Goal: Task Accomplishment & Management: Complete application form

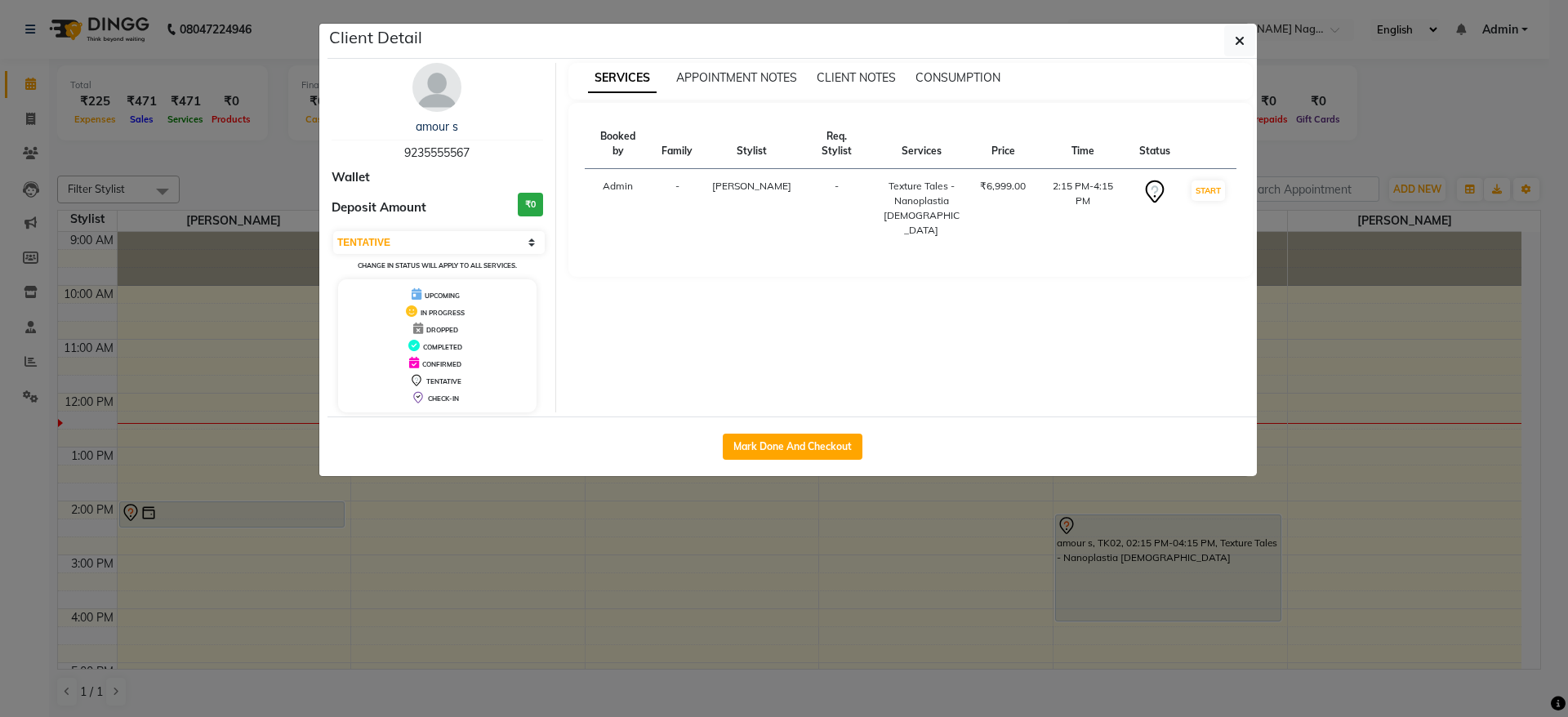
select select "7"
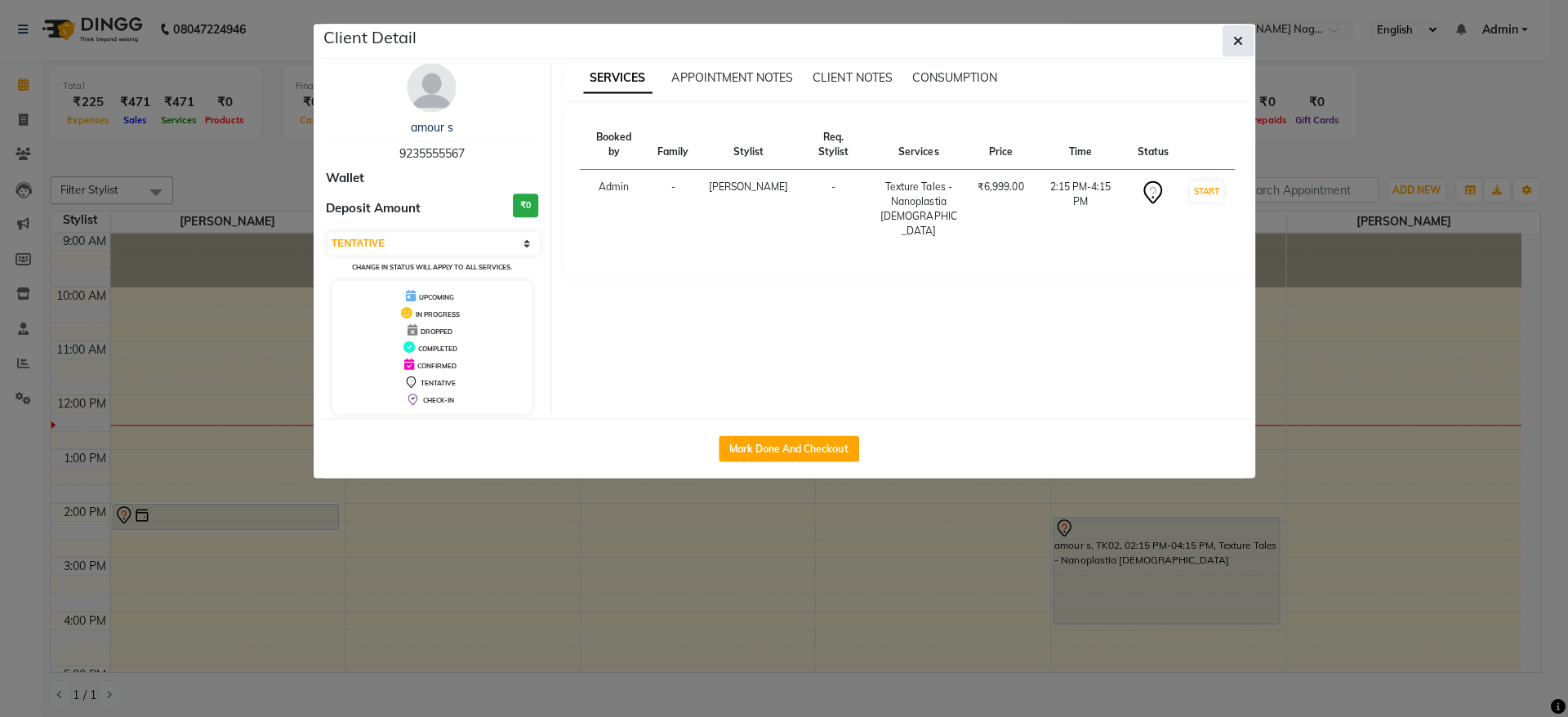
click at [1242, 40] on icon "button" at bounding box center [1239, 40] width 10 height 13
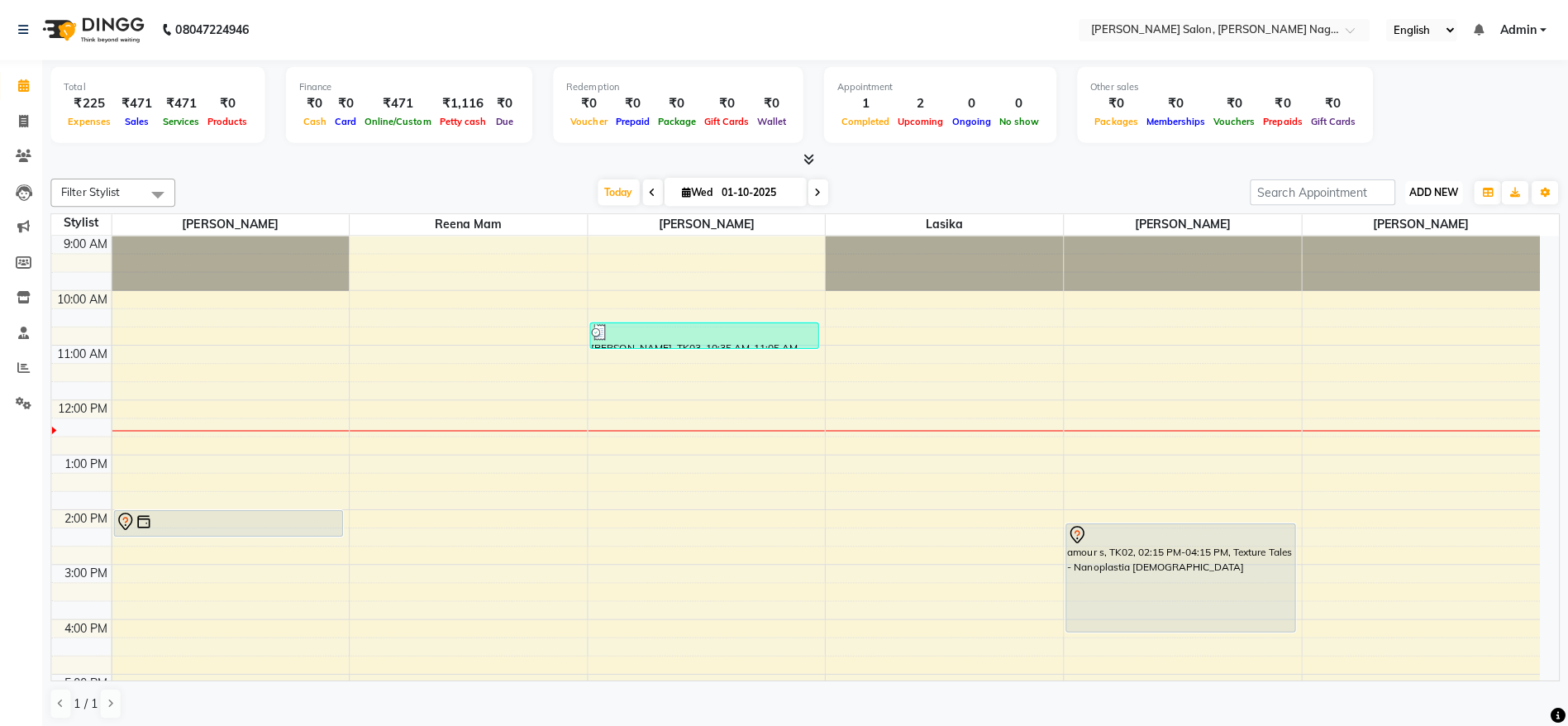
click at [1451, 197] on button "ADD NEW Toggle Dropdown" at bounding box center [1435, 191] width 57 height 23
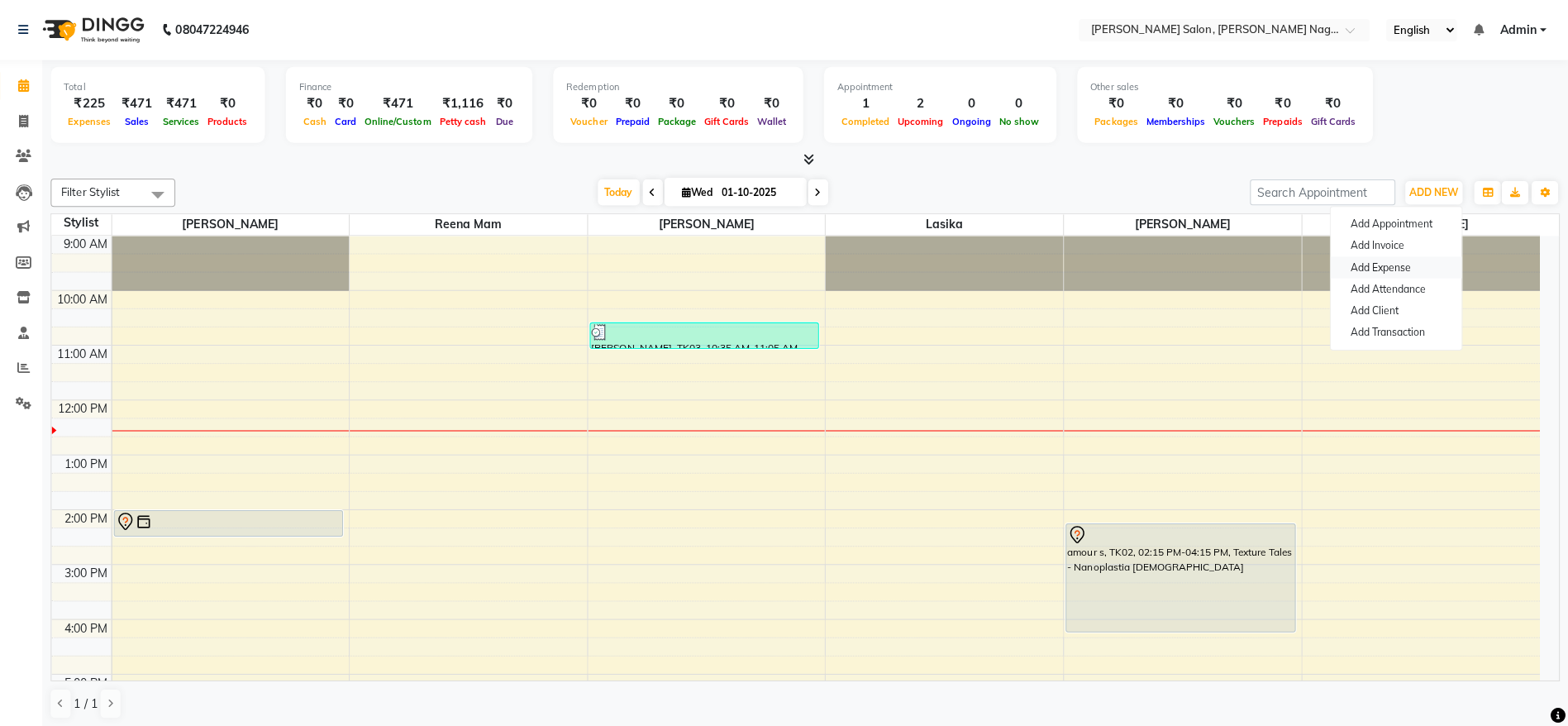
click at [1410, 270] on link "Add Expense" at bounding box center [1397, 266] width 131 height 21
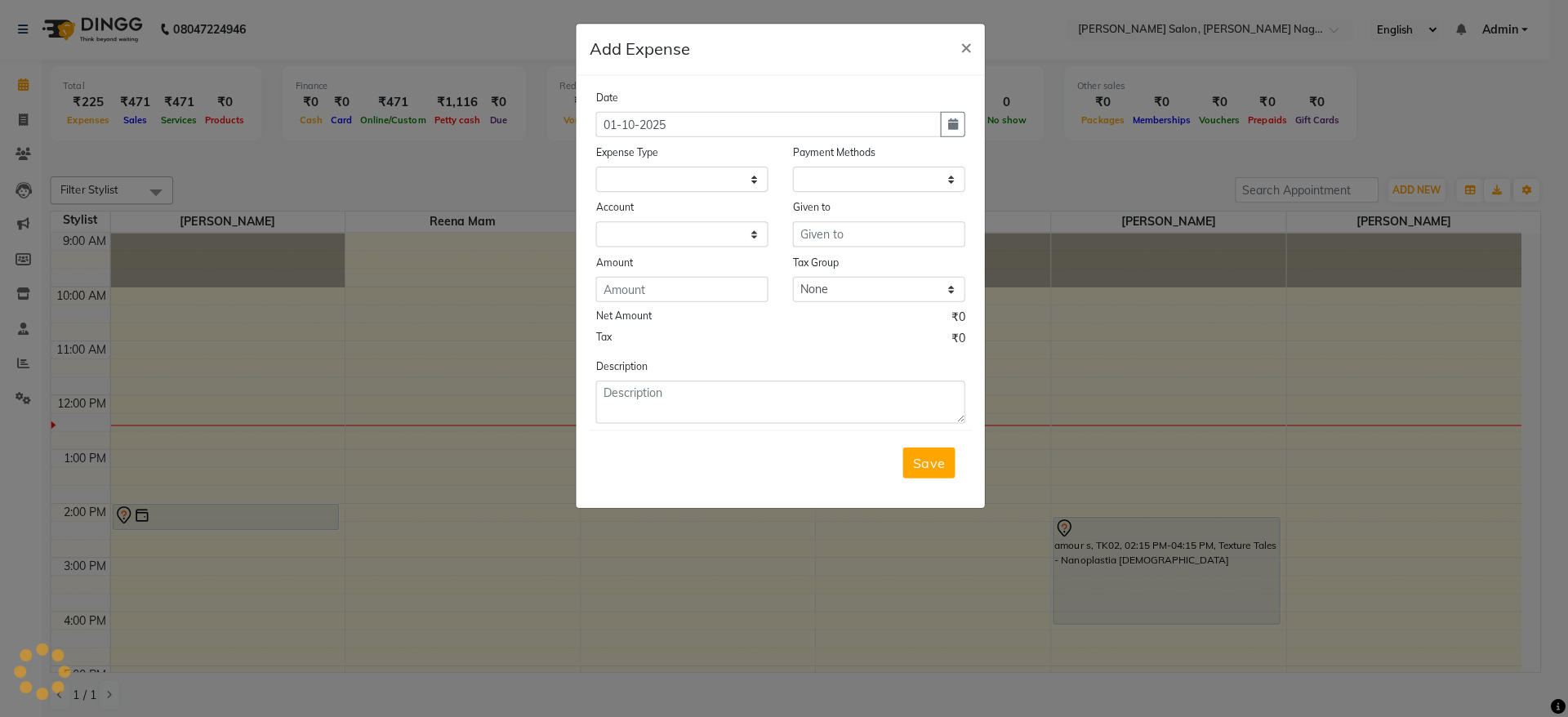
select select "1"
select select "5216"
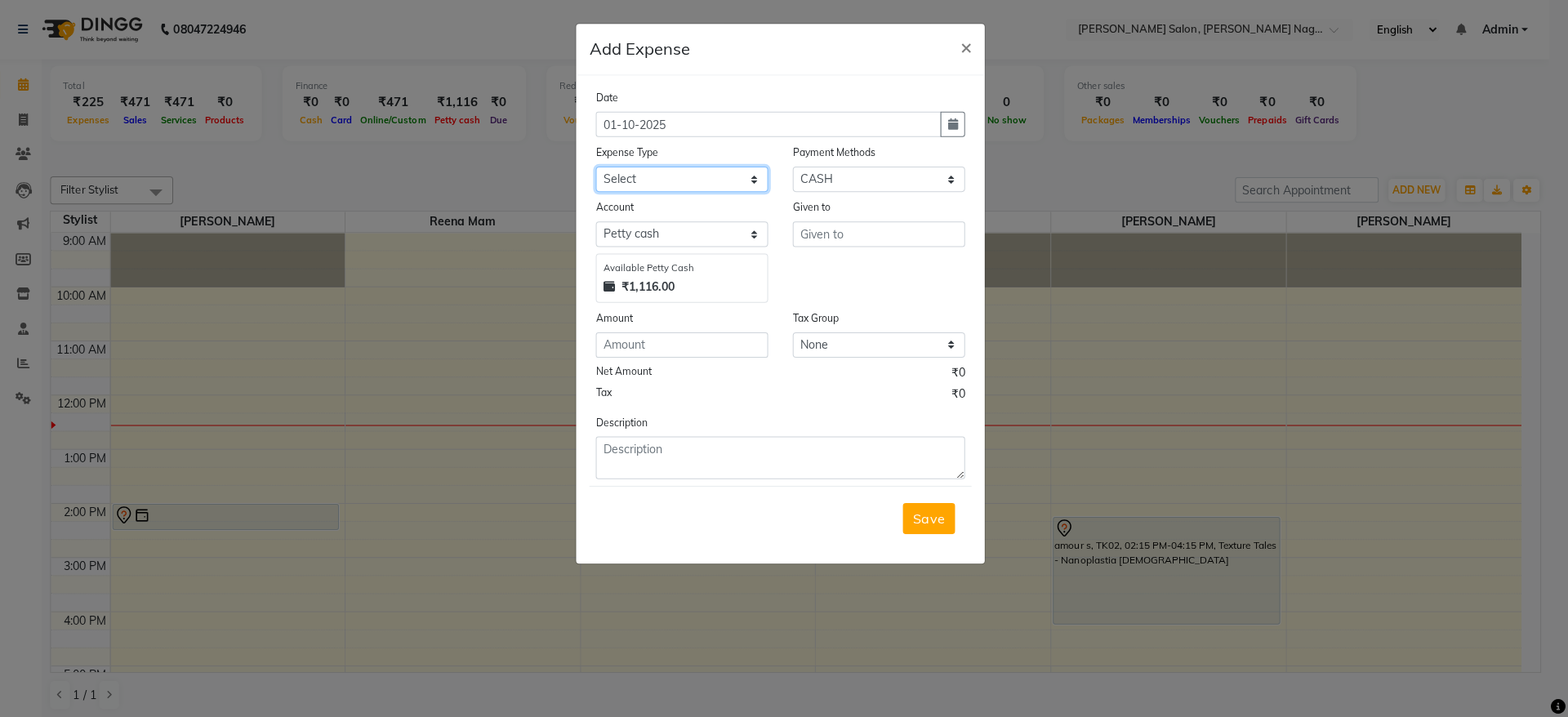
click at [638, 166] on select "Select Advance Salary Bank charges Car maintenance Cash transfer to bank Cash t…" at bounding box center [686, 179] width 171 height 26
select select "24762"
click at [600, 166] on select "Select Advance Salary Bank charges Car maintenance Cash transfer to bank Cash t…" at bounding box center [686, 179] width 171 height 26
drag, startPoint x: 842, startPoint y: 252, endPoint x: 851, endPoint y: 234, distance: 20.1
click at [851, 234] on div "Given to" at bounding box center [881, 249] width 196 height 103
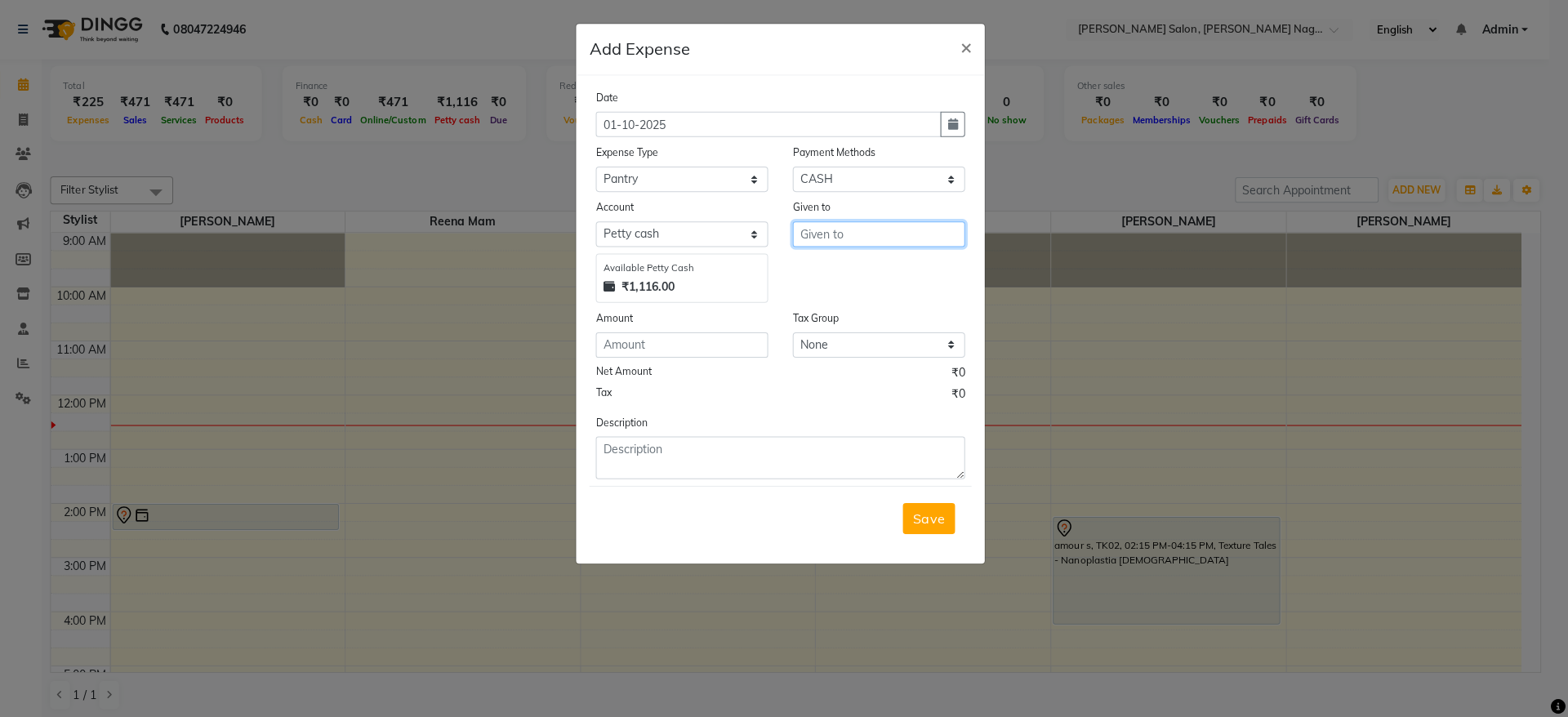
click at [851, 234] on input "text" at bounding box center [881, 234] width 171 height 26
type input "[PERSON_NAME]"
click at [695, 346] on input "number" at bounding box center [686, 343] width 171 height 26
type input "56"
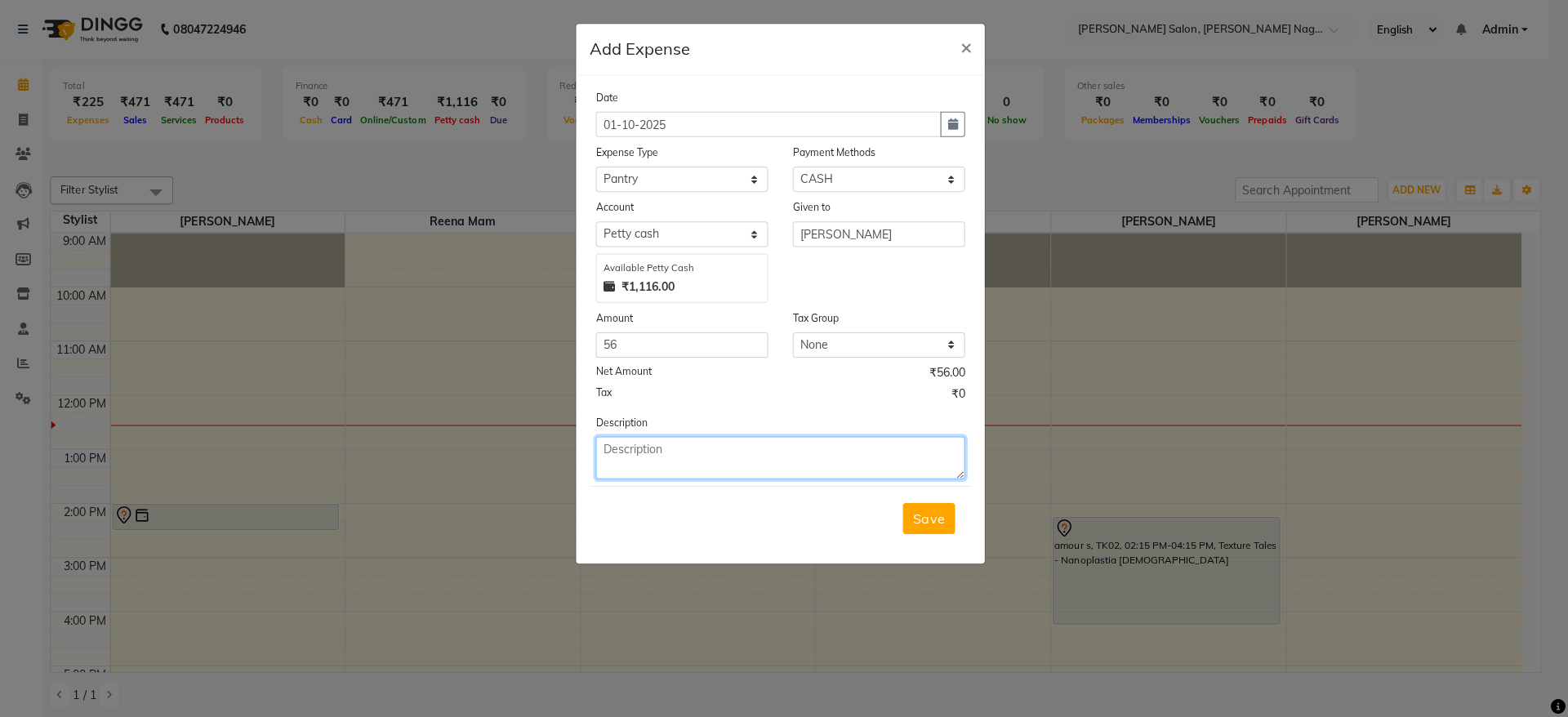
click at [715, 452] on textarea at bounding box center [784, 456] width 367 height 42
type textarea "1 ltr milk"
click at [927, 521] on span "Save" at bounding box center [932, 516] width 31 height 16
